Goal: Find specific page/section: Find specific page/section

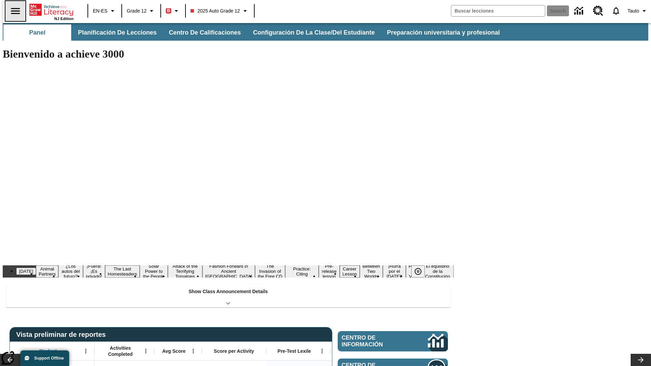
click at [13, 11] on icon "Abrir el menú lateral" at bounding box center [15, 11] width 9 height 6
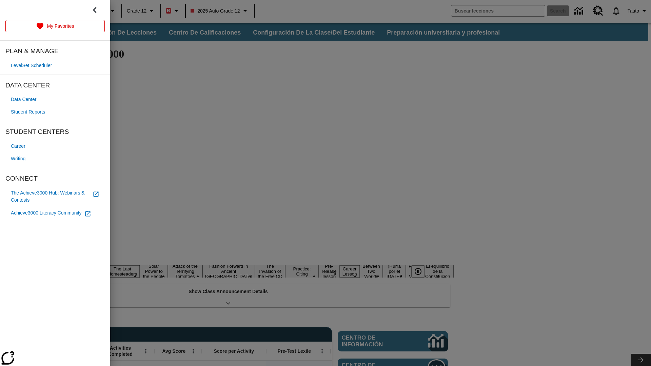
click at [29, 112] on span "Student Reports" at bounding box center [28, 112] width 34 height 7
